Goal: Find specific page/section: Find specific page/section

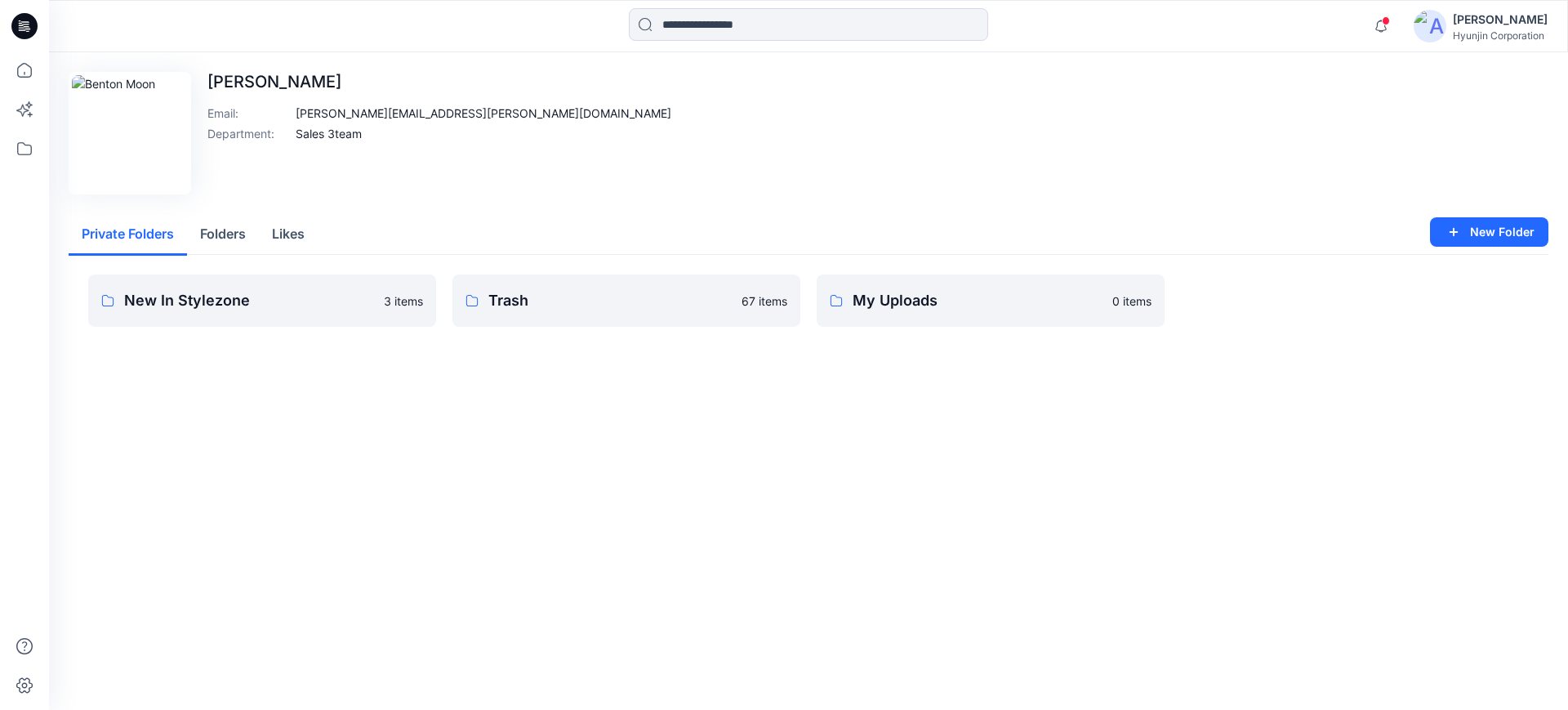
click at [229, 231] on button "Folders" at bounding box center [223, 235] width 72 height 42
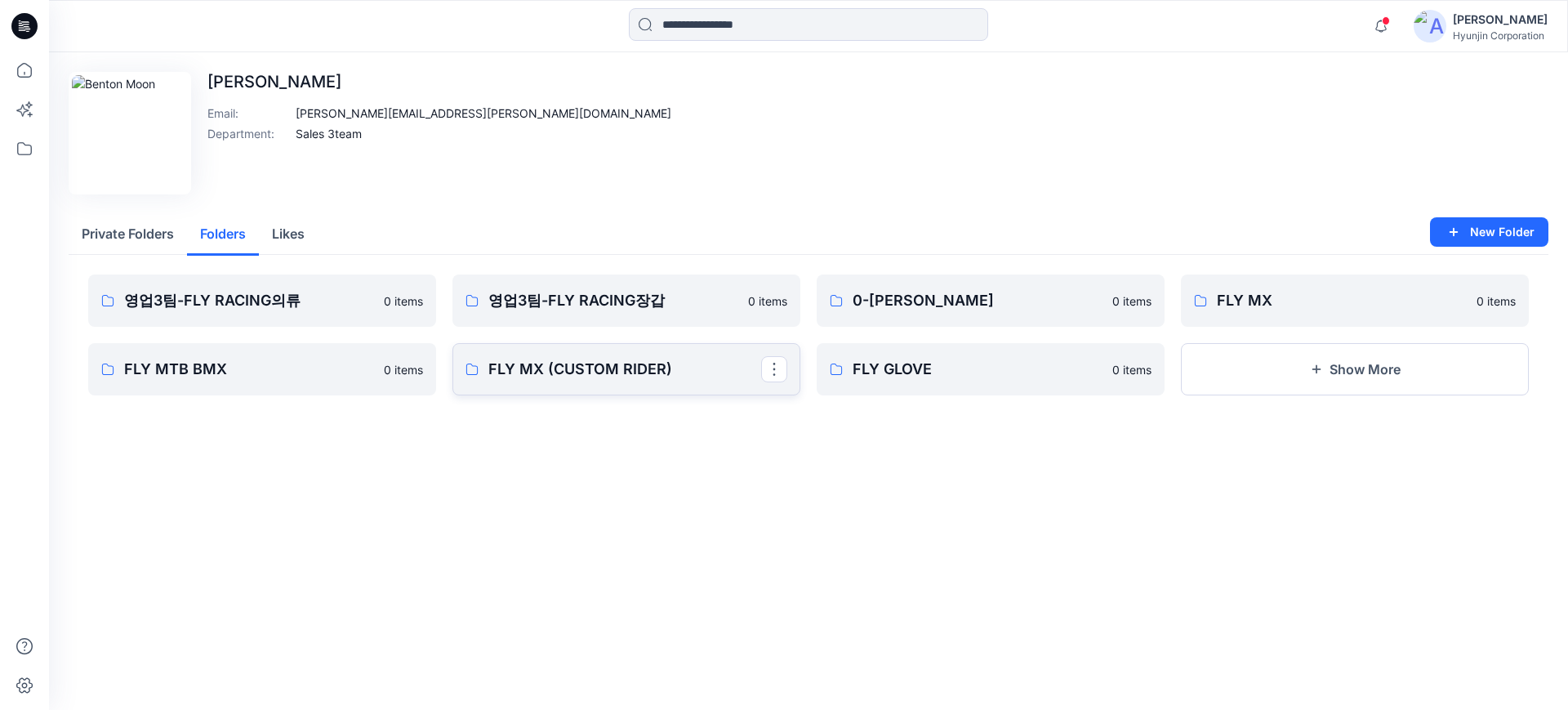
click at [663, 378] on p "FLY MX (CUSTOM RIDER)" at bounding box center [625, 368] width 273 height 23
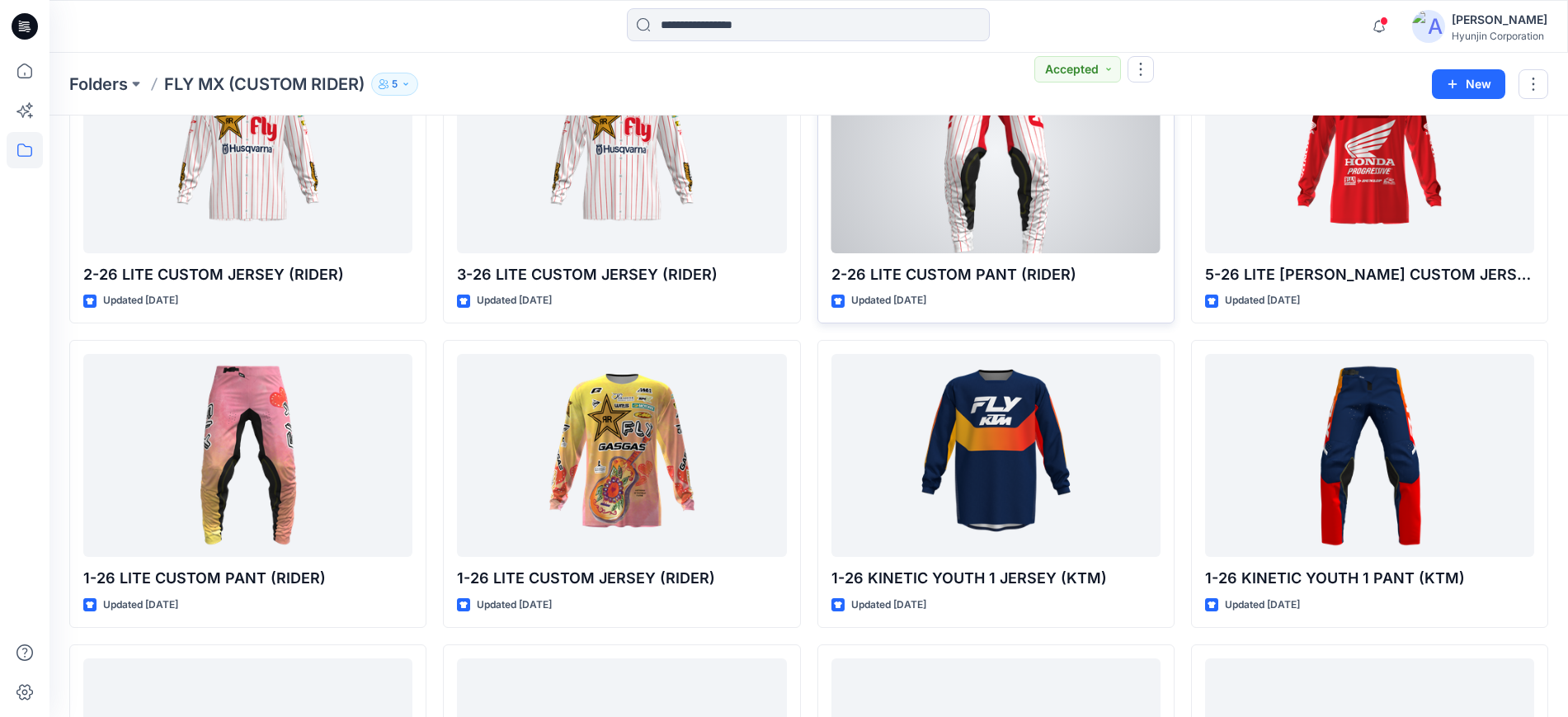
scroll to position [2076, 0]
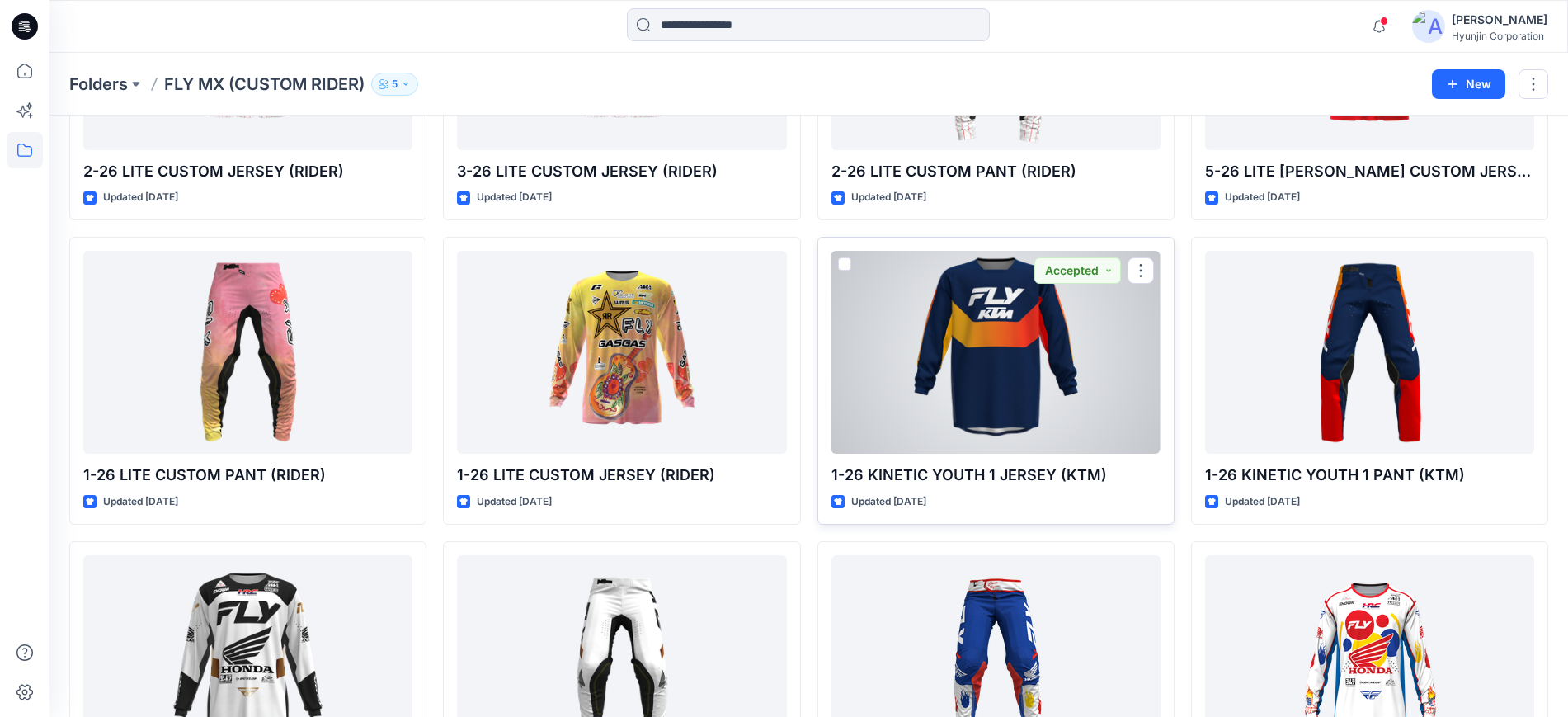
click at [996, 325] on div at bounding box center [996, 352] width 329 height 203
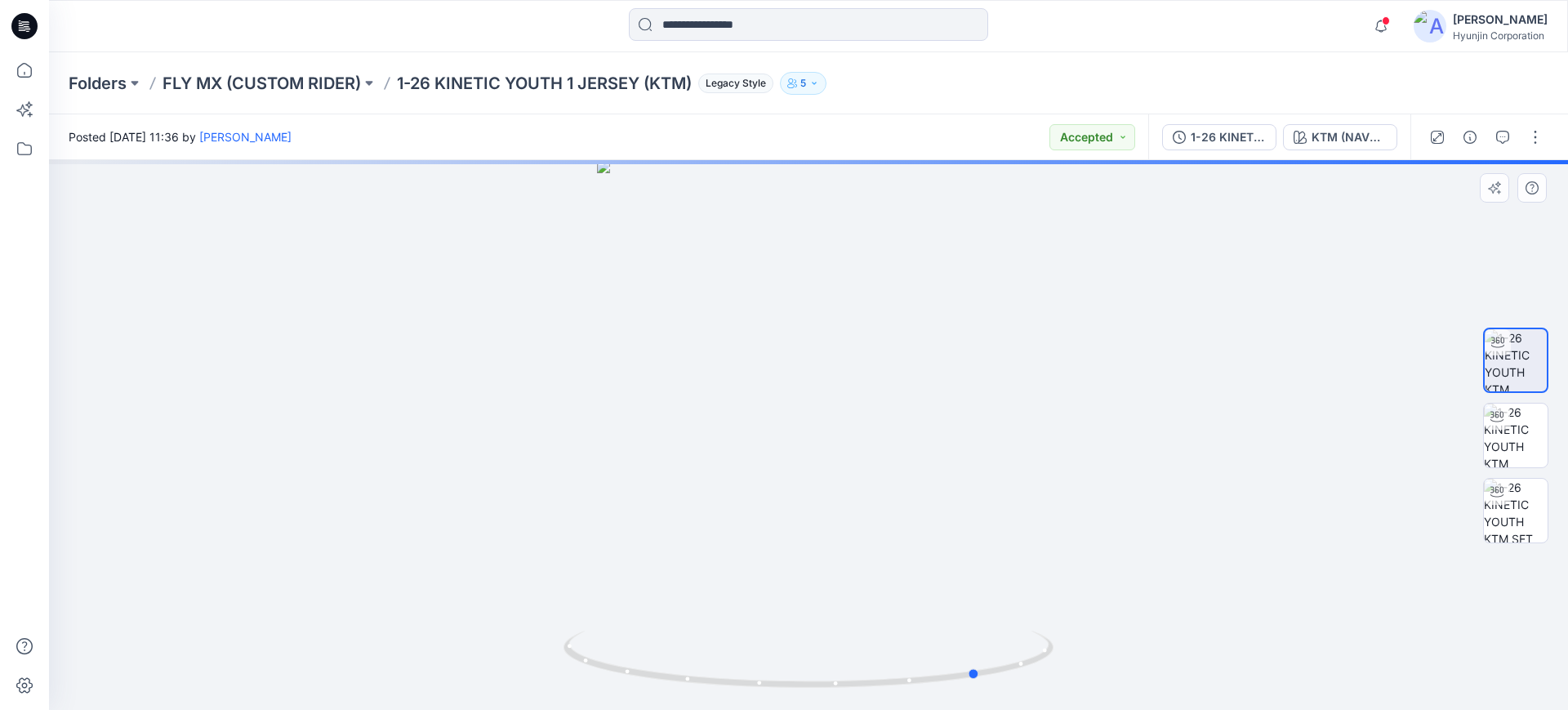
drag, startPoint x: 917, startPoint y: 618, endPoint x: 1077, endPoint y: 616, distance: 160.0
click at [1077, 616] on div at bounding box center [808, 435] width 1519 height 550
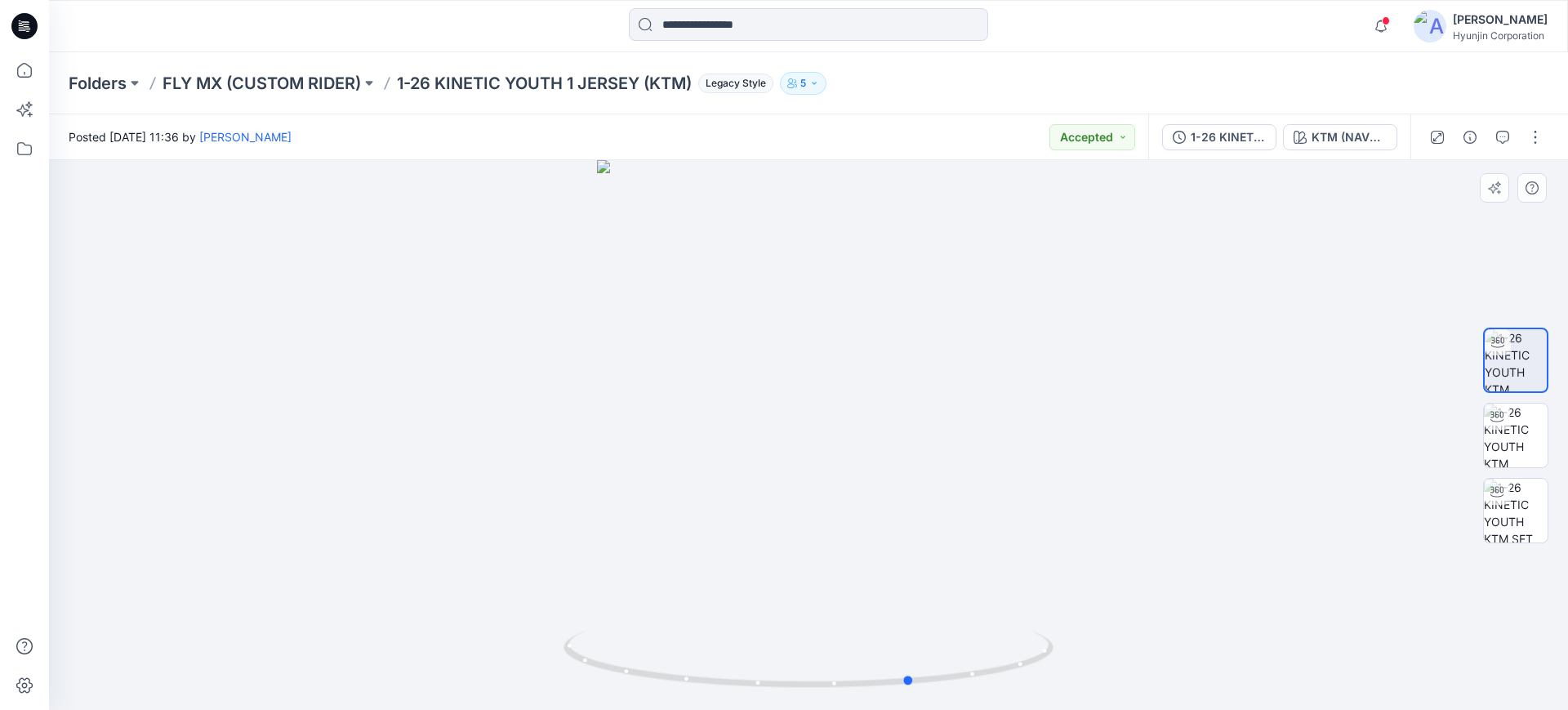
drag, startPoint x: 1059, startPoint y: 617, endPoint x: 991, endPoint y: 592, distance: 72.4
click at [991, 592] on div at bounding box center [808, 435] width 1519 height 550
drag, startPoint x: 902, startPoint y: 584, endPoint x: 724, endPoint y: 600, distance: 178.7
click at [724, 600] on div at bounding box center [808, 435] width 1519 height 550
click at [292, 572] on div at bounding box center [808, 435] width 1519 height 550
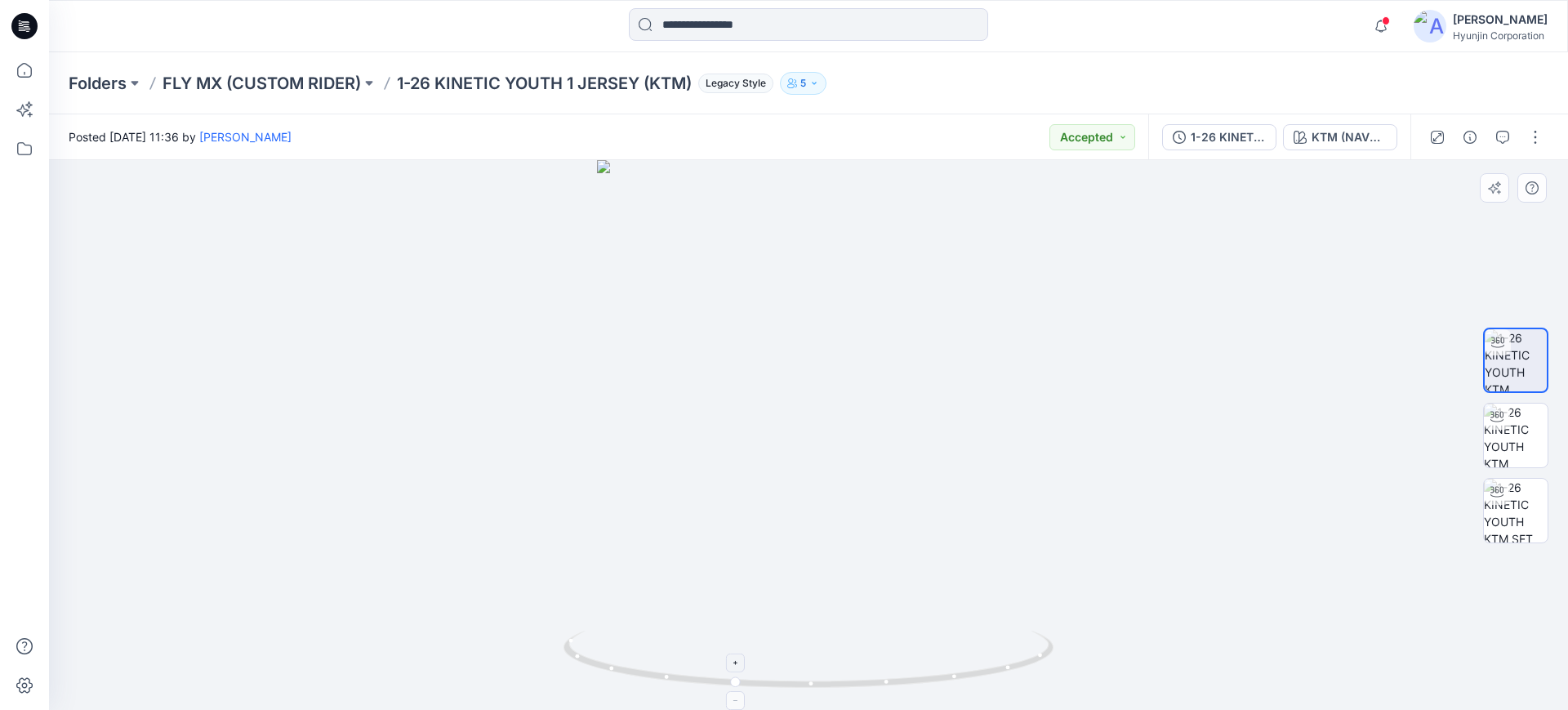
drag, startPoint x: 387, startPoint y: 634, endPoint x: 646, endPoint y: 631, distance: 259.0
click at [387, 634] on div at bounding box center [808, 435] width 1519 height 550
drag, startPoint x: 744, startPoint y: 637, endPoint x: 661, endPoint y: 637, distance: 83.0
click at [661, 637] on icon at bounding box center [810, 660] width 494 height 61
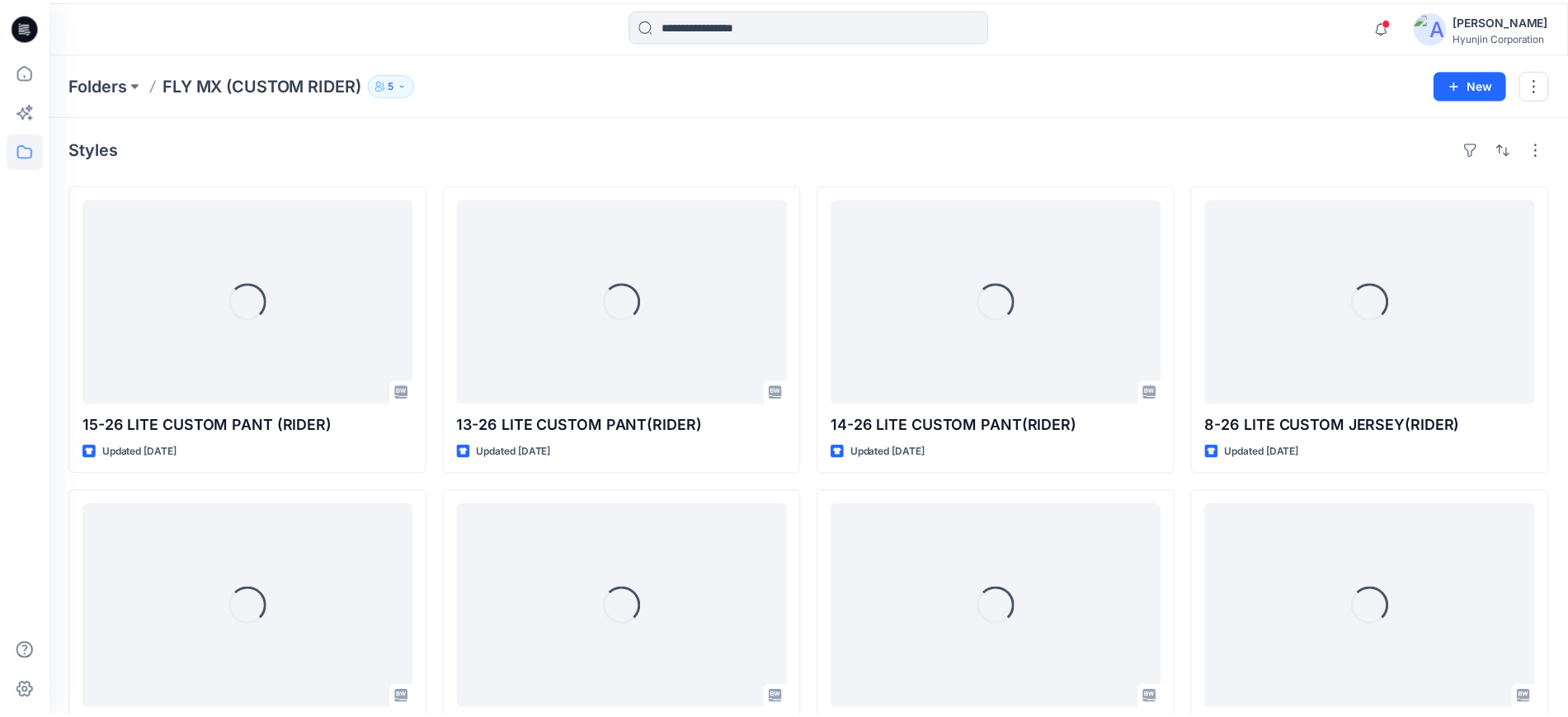
scroll to position [2076, 0]
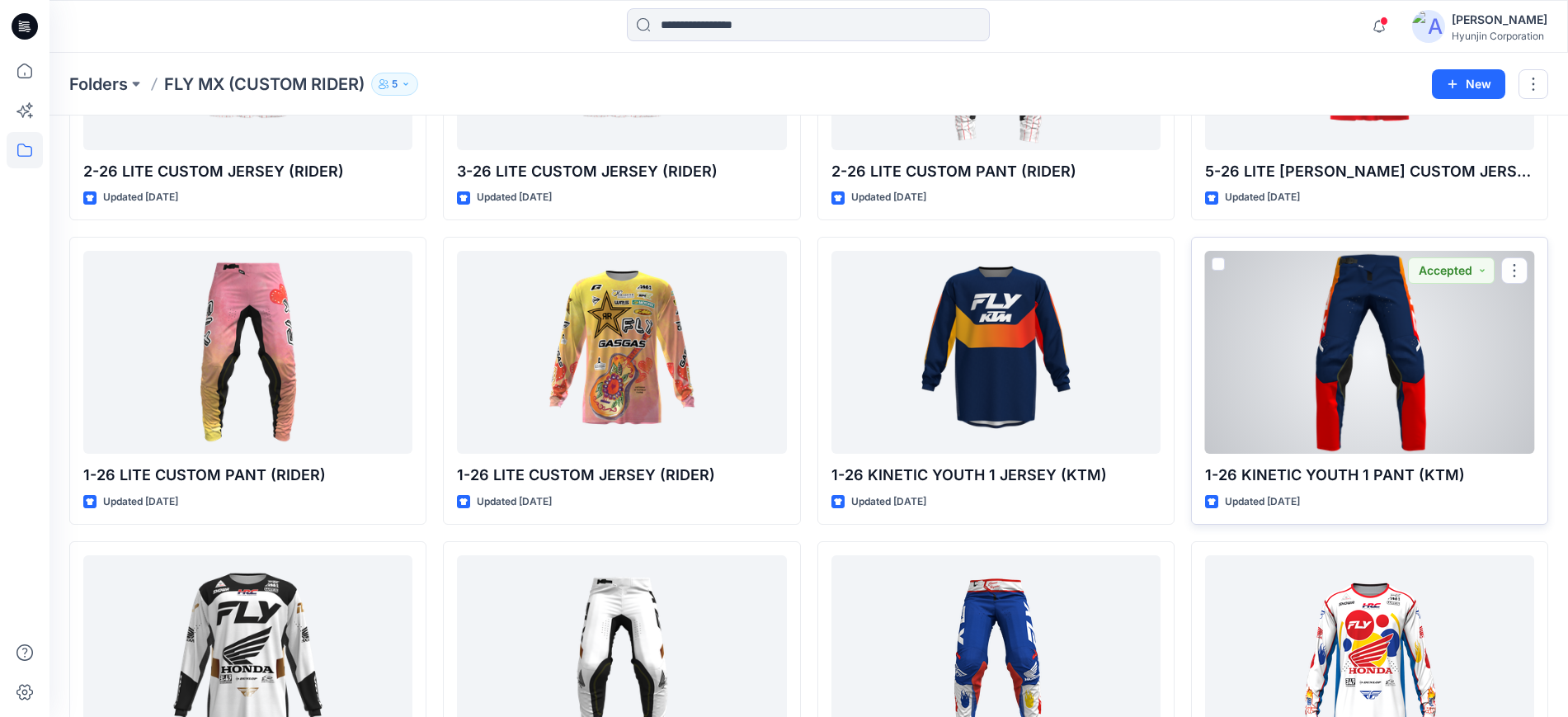
click at [1402, 346] on div at bounding box center [1370, 352] width 329 height 203
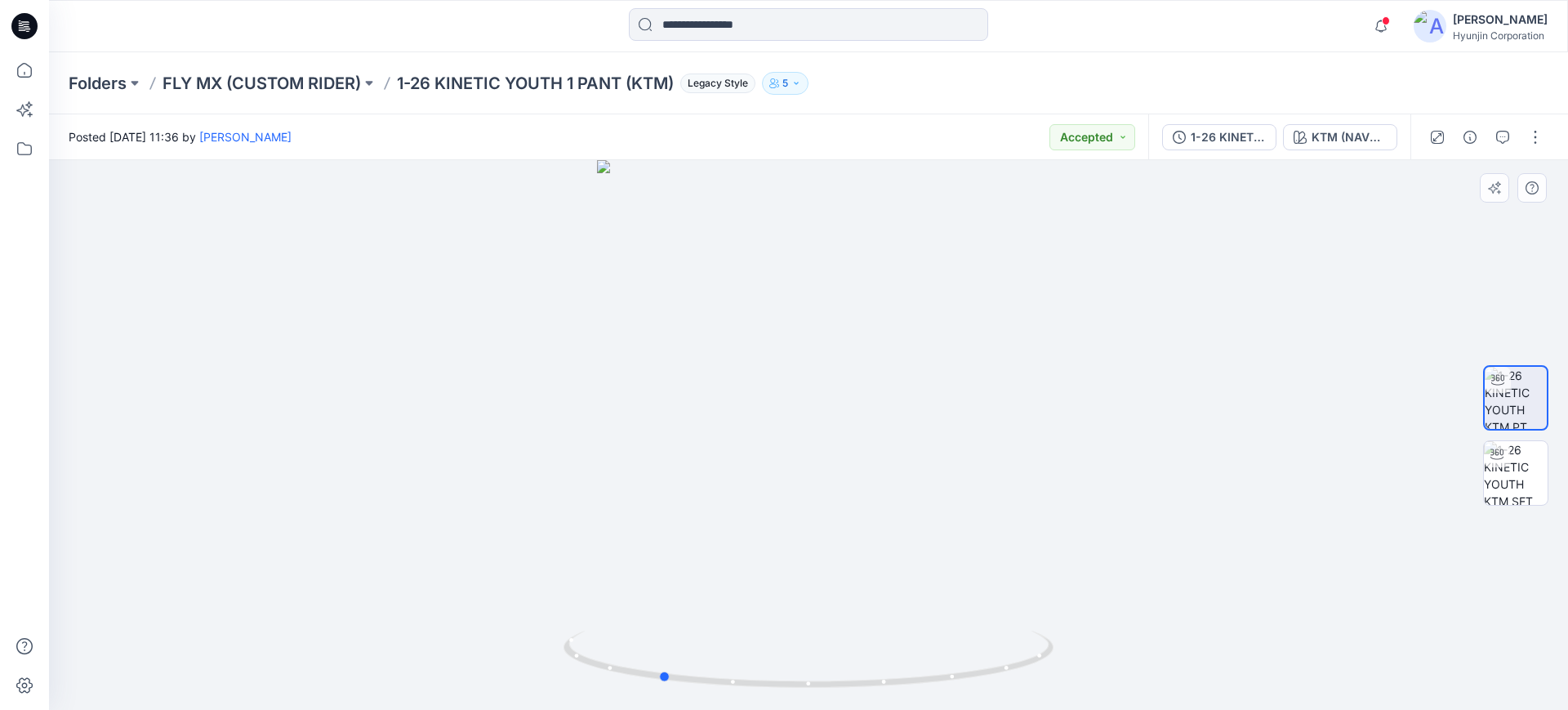
drag, startPoint x: 855, startPoint y: 587, endPoint x: 706, endPoint y: 593, distance: 149.1
click at [706, 593] on div at bounding box center [808, 435] width 1519 height 550
